Goal: Leave review/rating: Leave review/rating

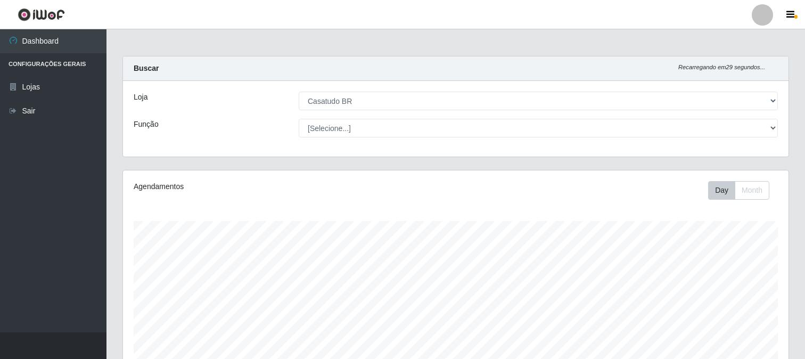
select select "197"
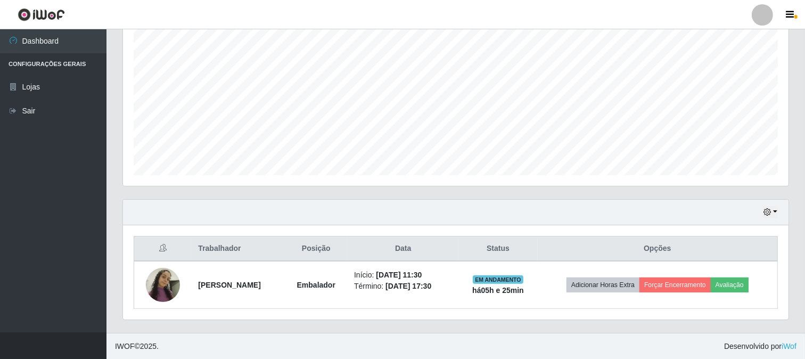
scroll to position [220, 666]
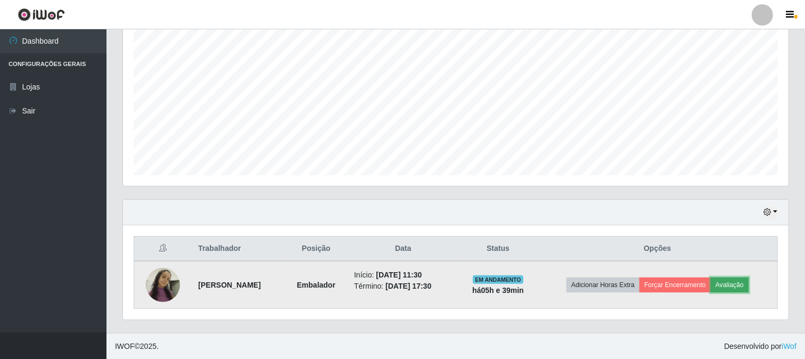
click at [747, 283] on button "Avaliação" at bounding box center [730, 284] width 38 height 15
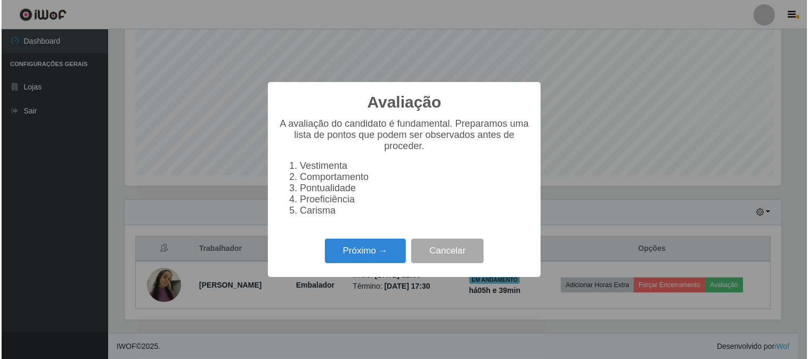
scroll to position [220, 659]
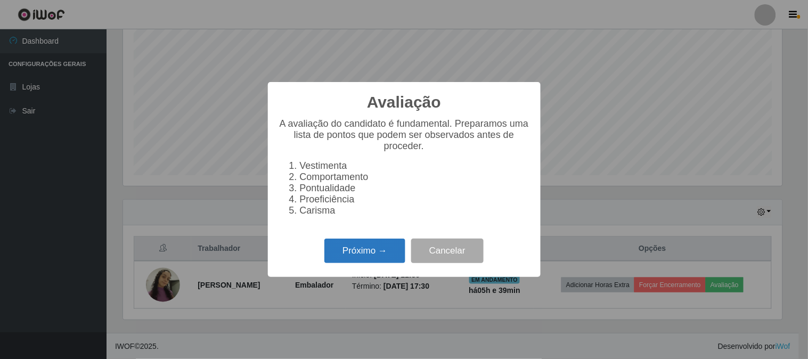
drag, startPoint x: 369, startPoint y: 240, endPoint x: 373, endPoint y: 246, distance: 6.9
click at [373, 246] on div "Próximo → Cancelar" at bounding box center [404, 250] width 251 height 30
click at [374, 261] on button "Próximo →" at bounding box center [364, 251] width 81 height 25
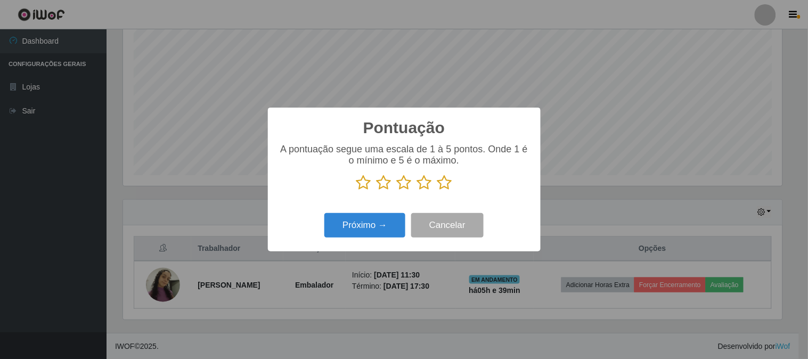
click at [443, 185] on icon at bounding box center [444, 183] width 15 height 16
click at [437, 191] on input "radio" at bounding box center [437, 191] width 0 height 0
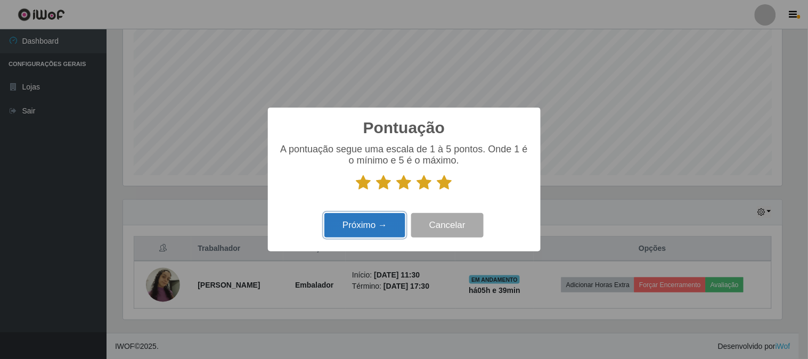
click at [395, 219] on button "Próximo →" at bounding box center [364, 225] width 81 height 25
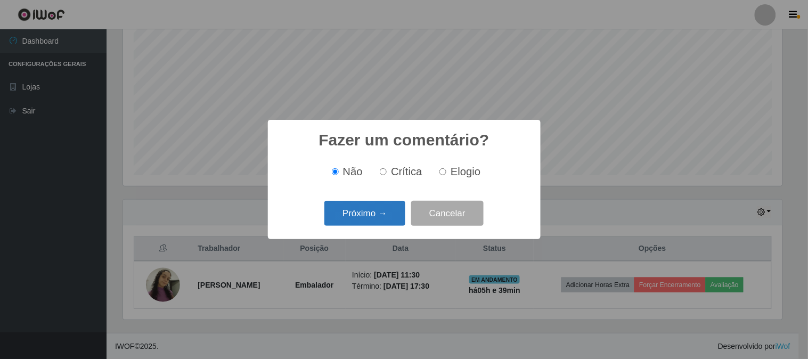
click at [368, 214] on button "Próximo →" at bounding box center [364, 213] width 81 height 25
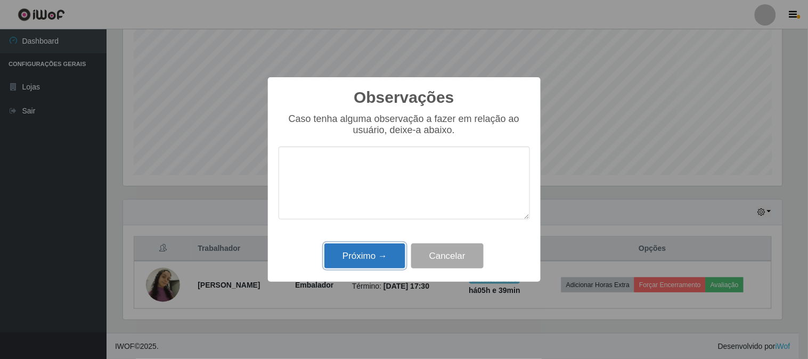
click at [377, 252] on button "Próximo →" at bounding box center [364, 255] width 81 height 25
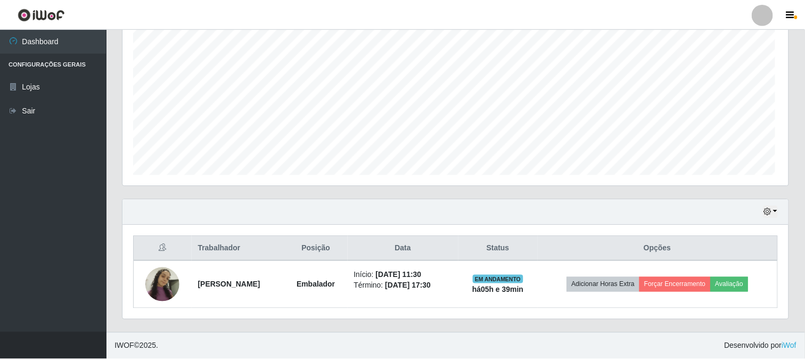
scroll to position [220, 666]
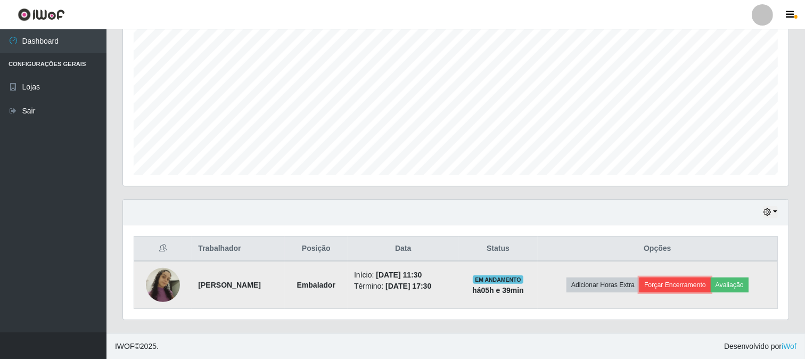
click at [677, 283] on button "Forçar Encerramento" at bounding box center [675, 284] width 71 height 15
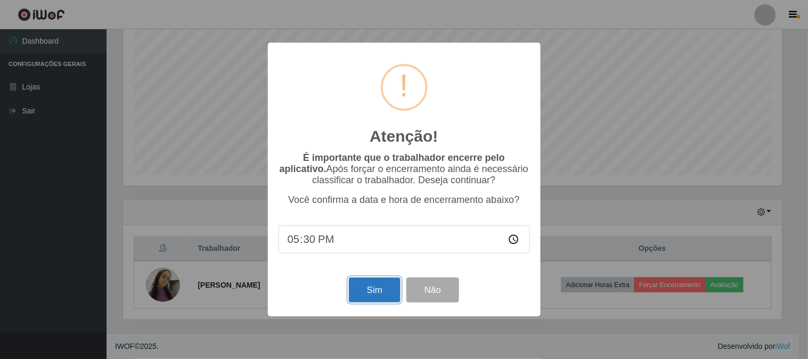
click at [363, 293] on button "Sim" at bounding box center [375, 289] width 52 height 25
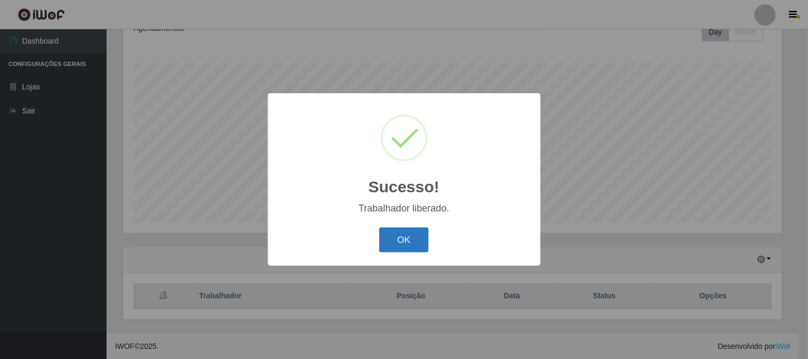
click at [398, 236] on button "OK" at bounding box center [404, 239] width 50 height 25
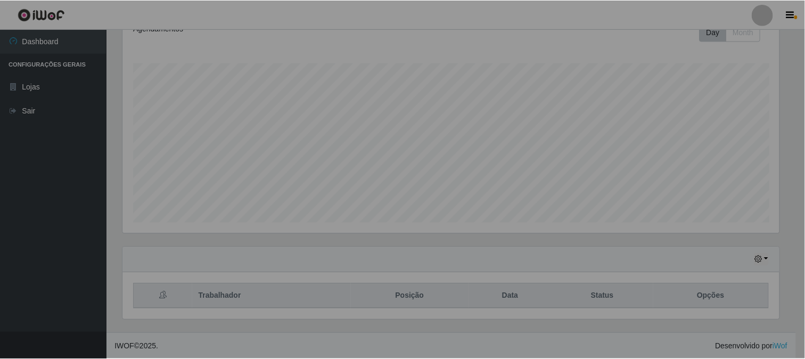
scroll to position [220, 666]
